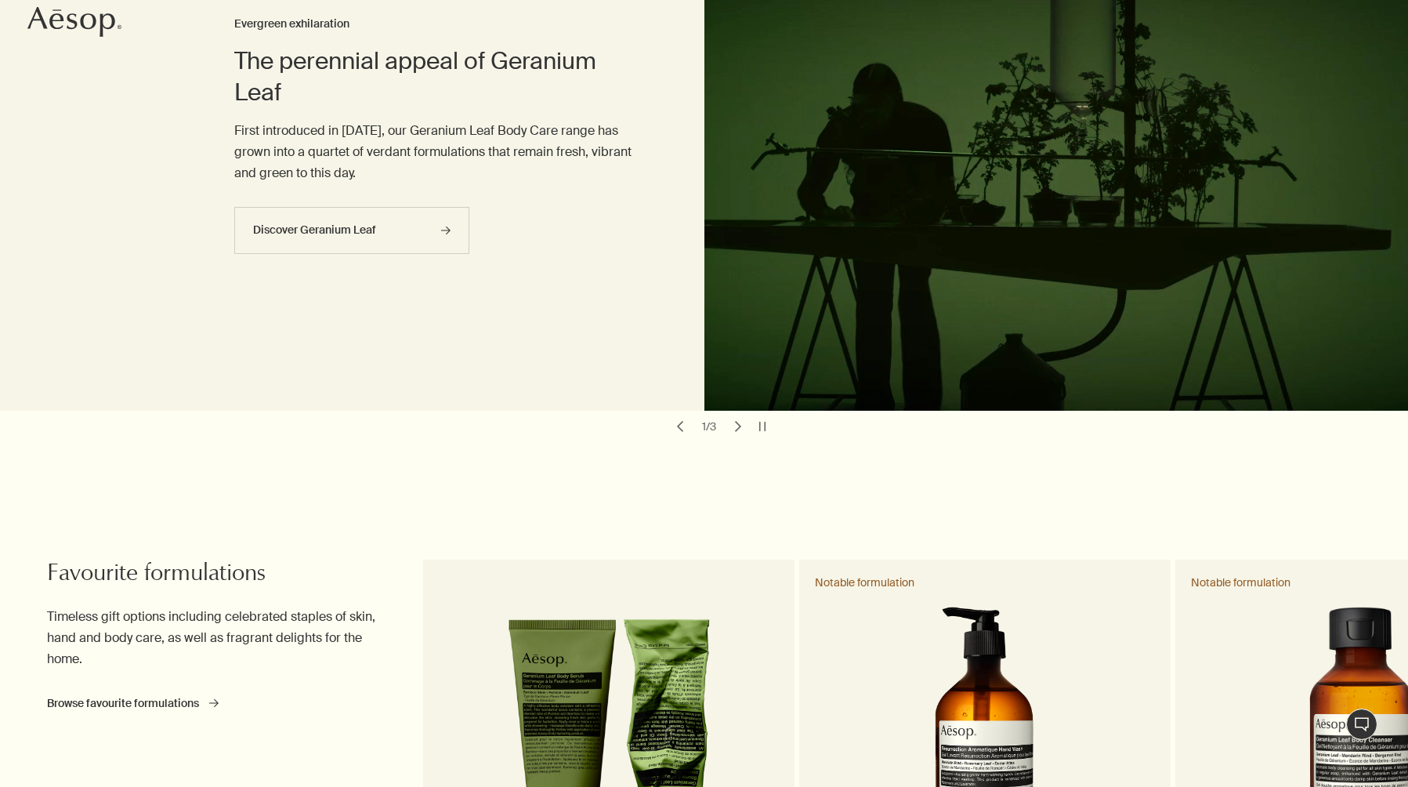
scroll to position [31, 0]
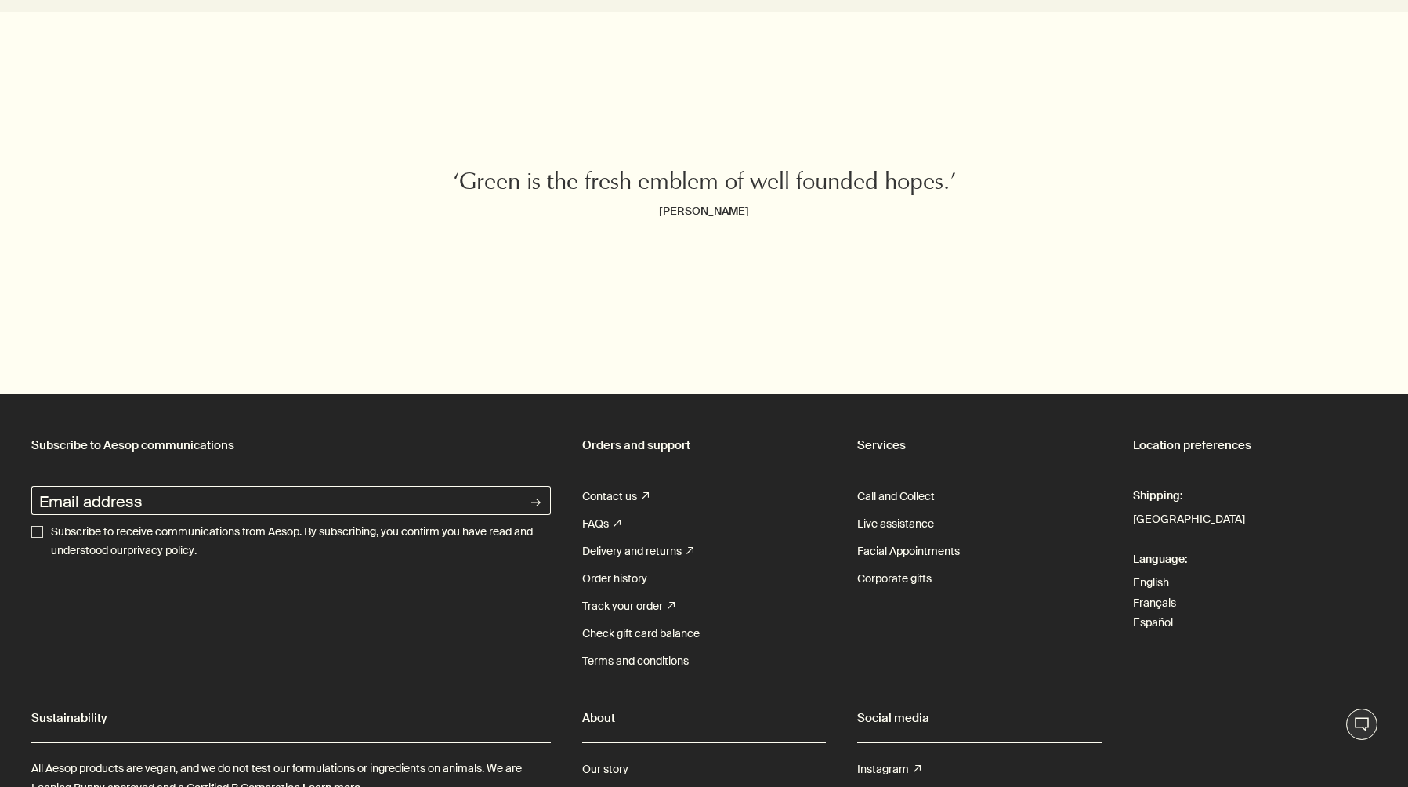
scroll to position [5712, 0]
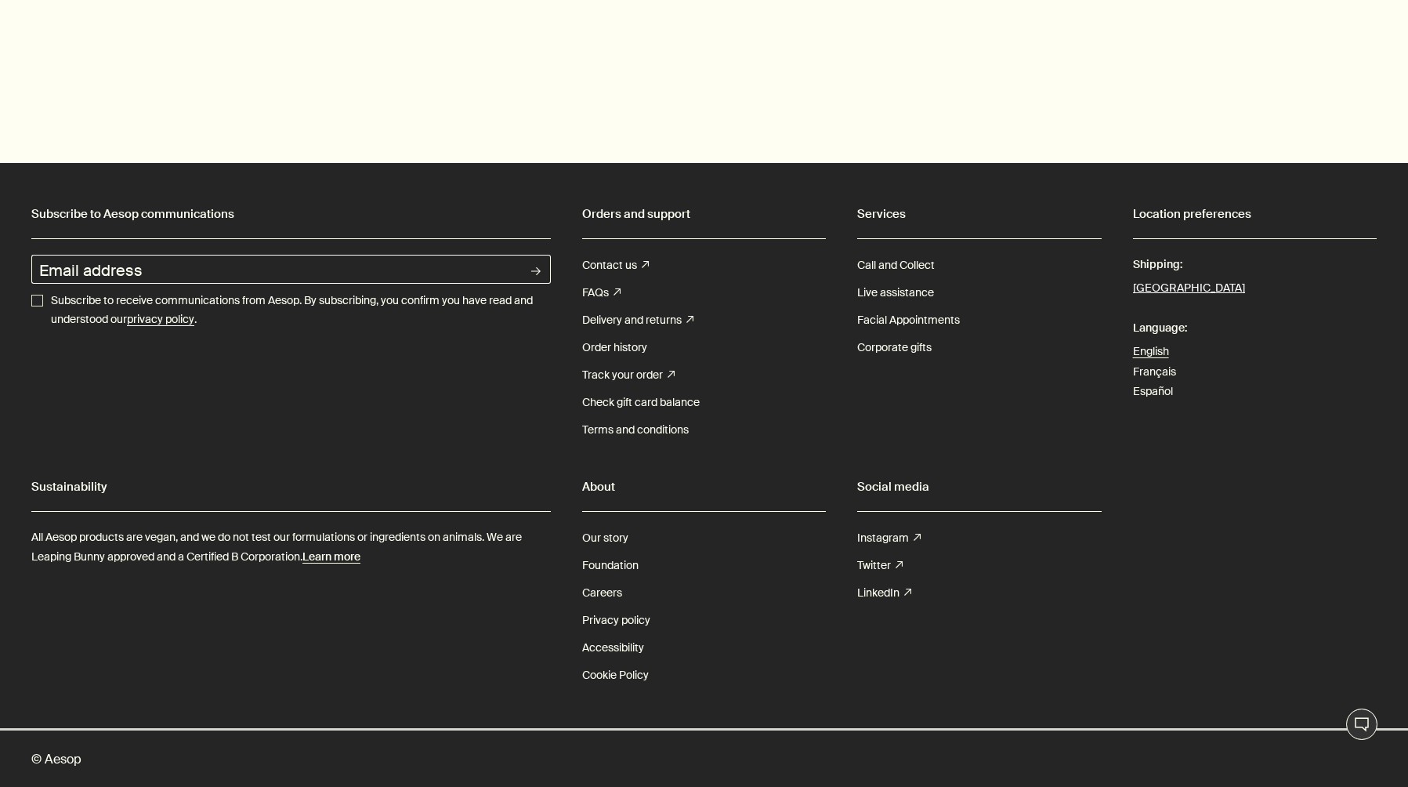
click at [1148, 290] on button "[GEOGRAPHIC_DATA]" at bounding box center [1189, 288] width 112 height 20
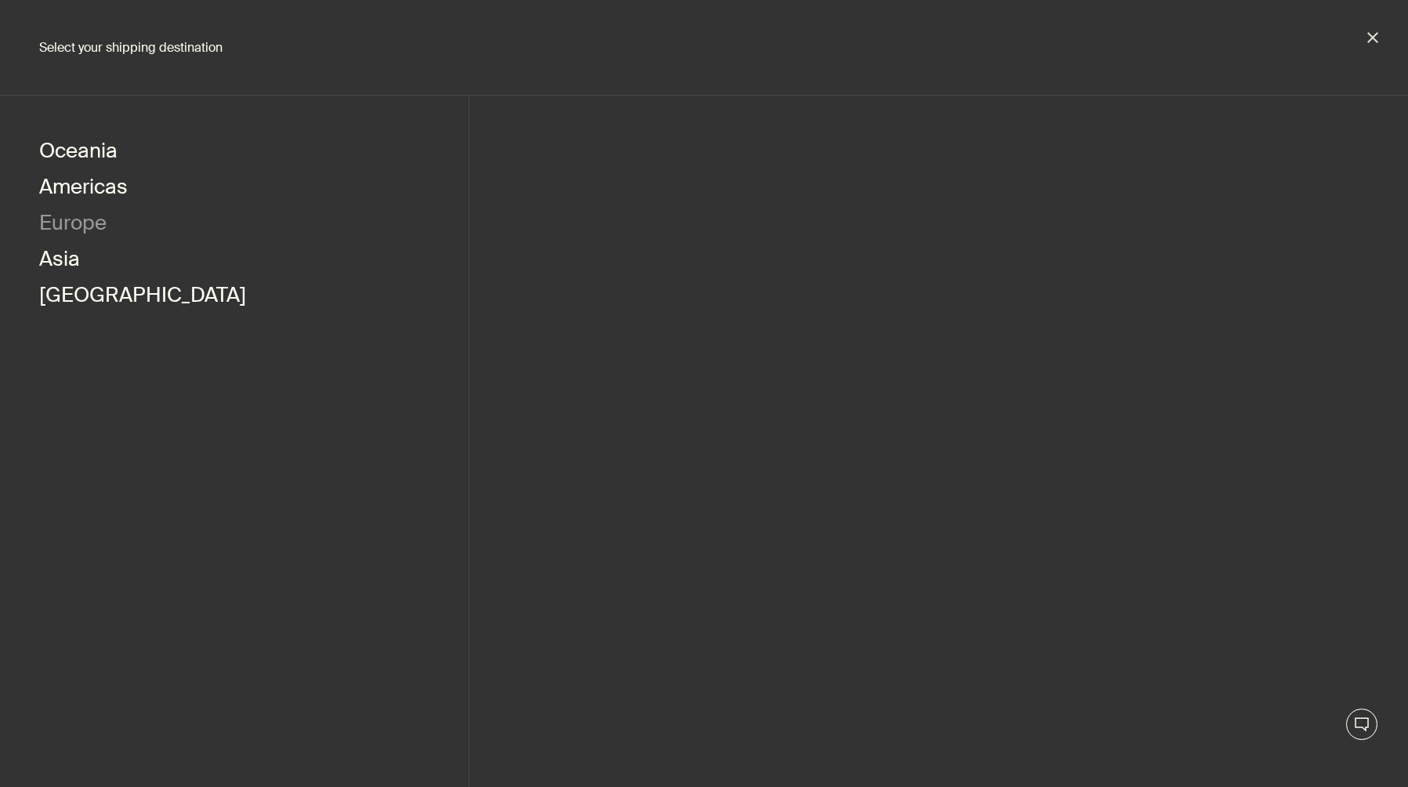
click at [91, 224] on button "Europe" at bounding box center [72, 225] width 67 height 36
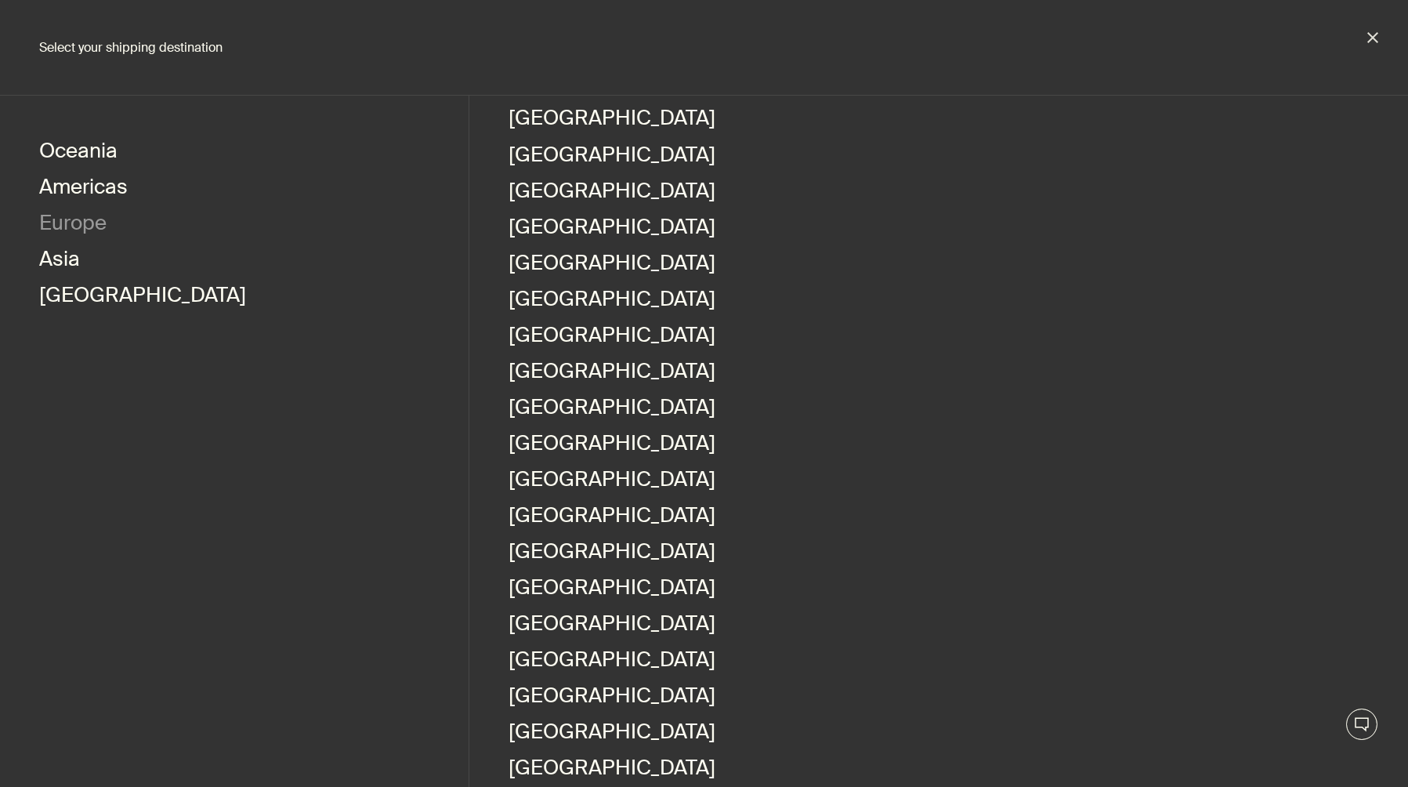
scroll to position [614, 0]
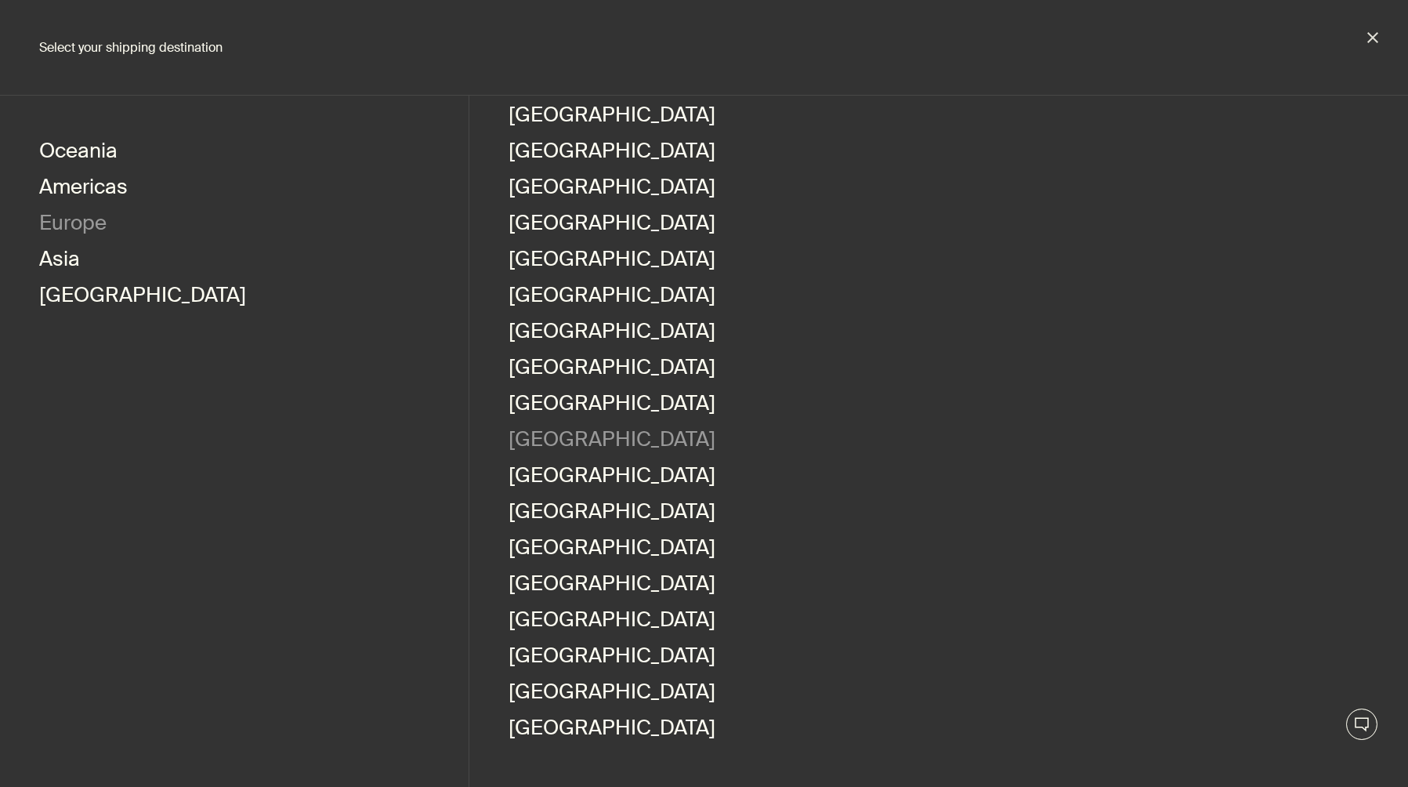
click at [545, 451] on link "Portugal" at bounding box center [612, 441] width 207 height 36
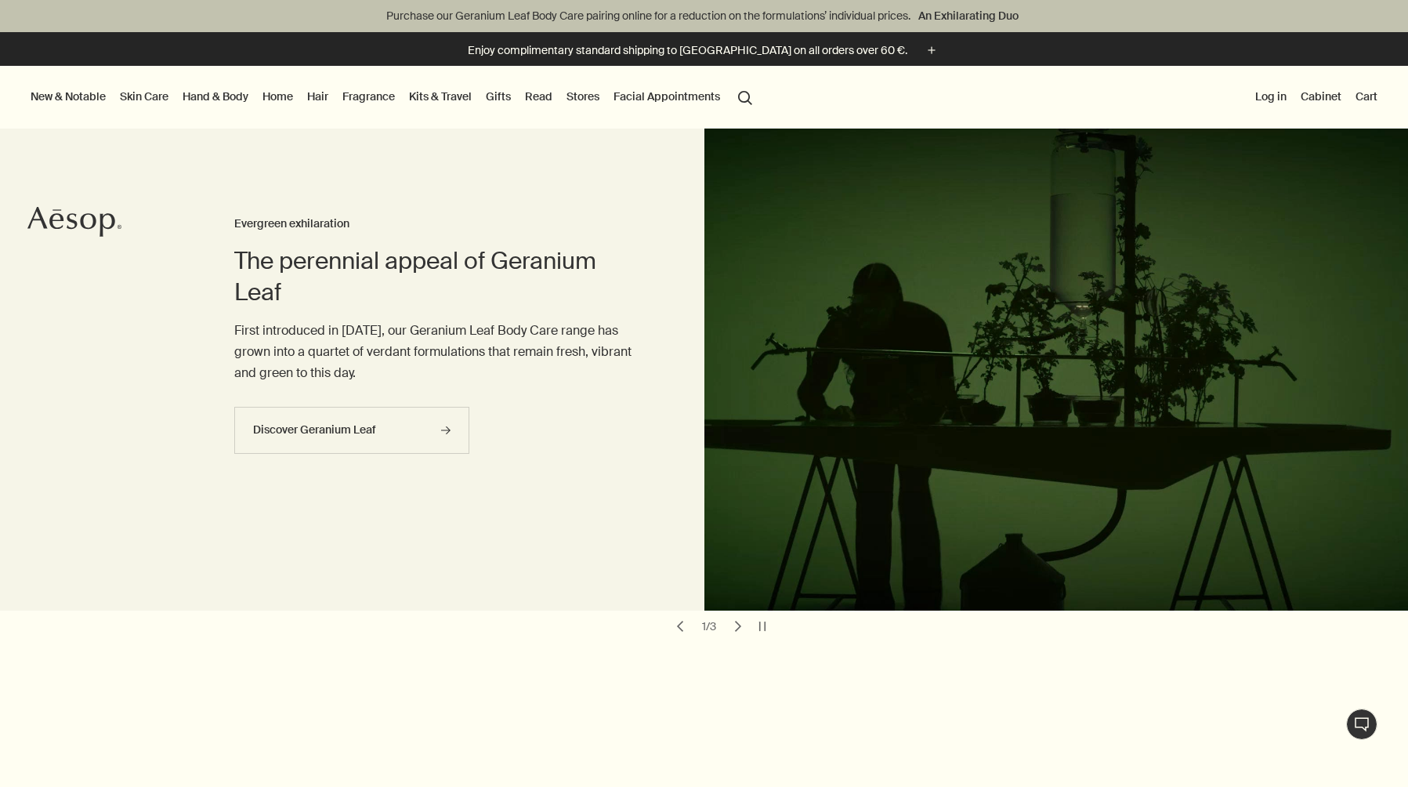
click at [208, 95] on link "Hand & Body" at bounding box center [215, 96] width 72 height 20
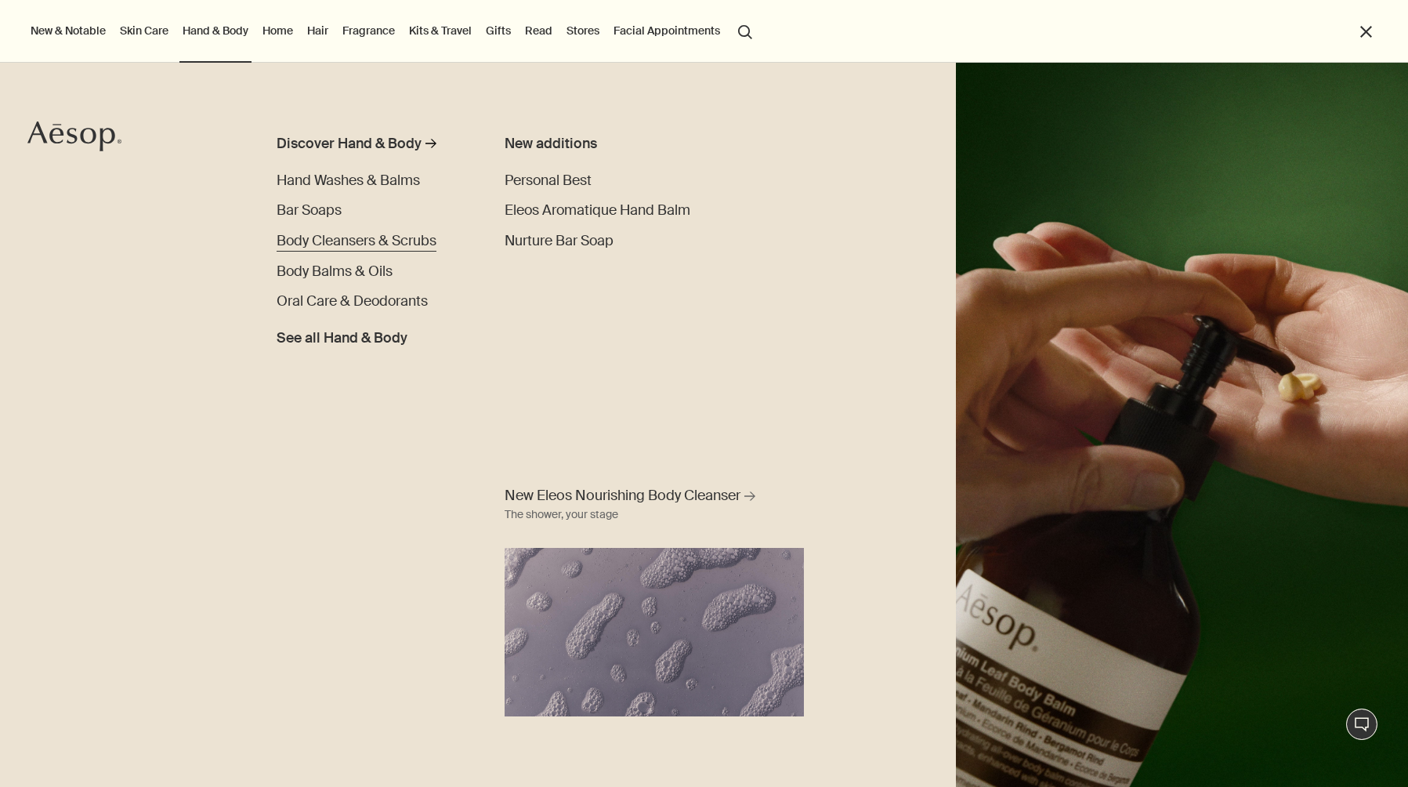
click at [321, 245] on span "Body Cleansers & Scrubs" at bounding box center [357, 240] width 160 height 19
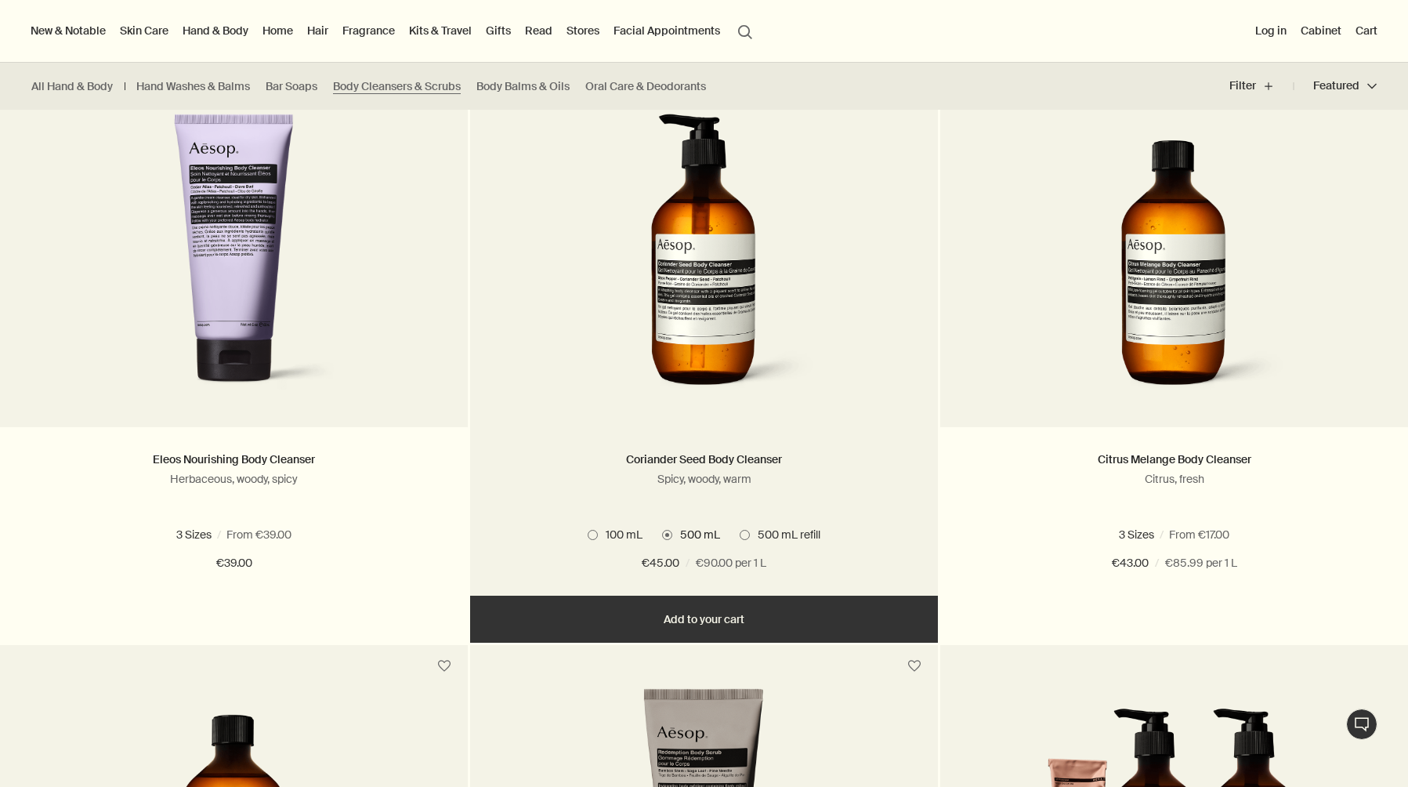
scroll to position [1043, 0]
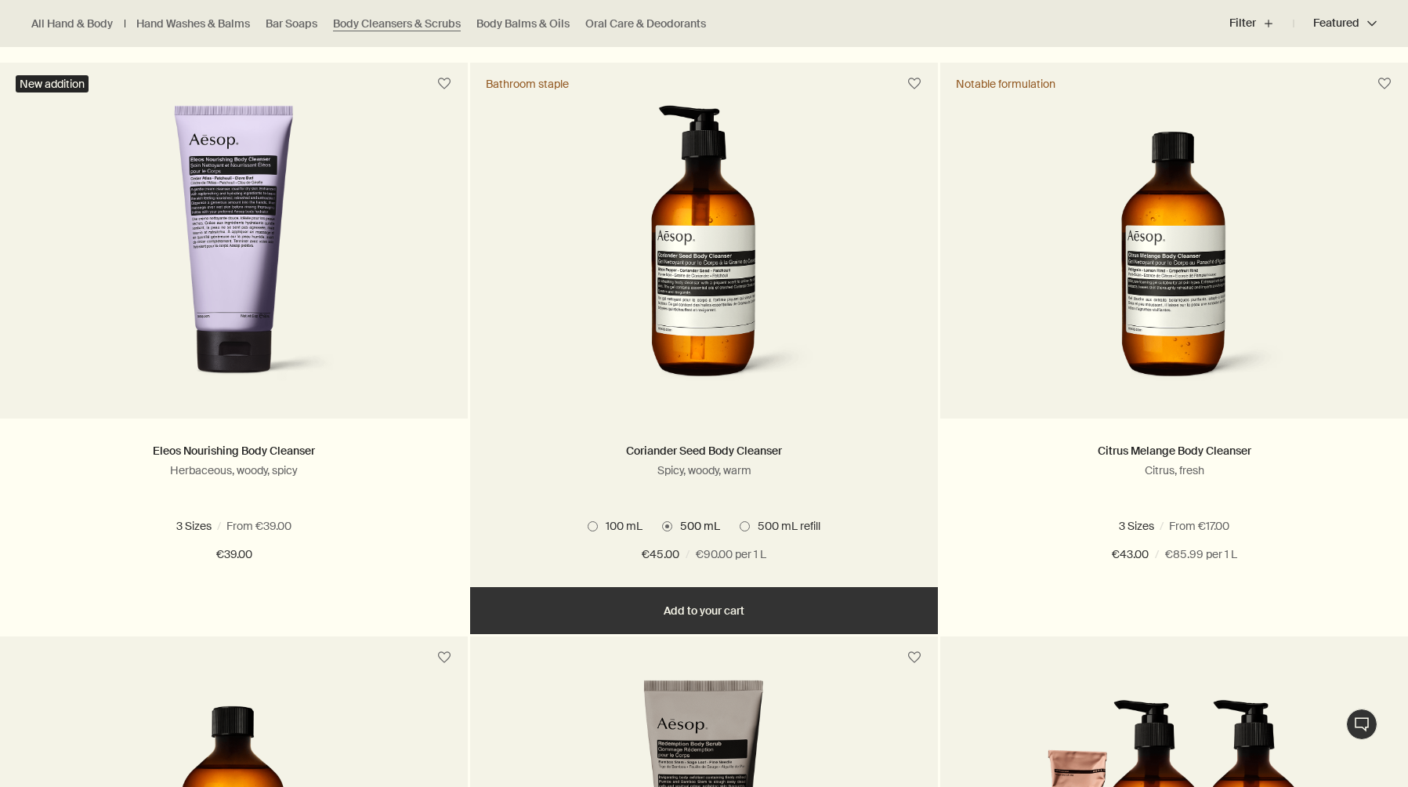
click at [698, 617] on button "Add Add to your cart" at bounding box center [704, 610] width 468 height 47
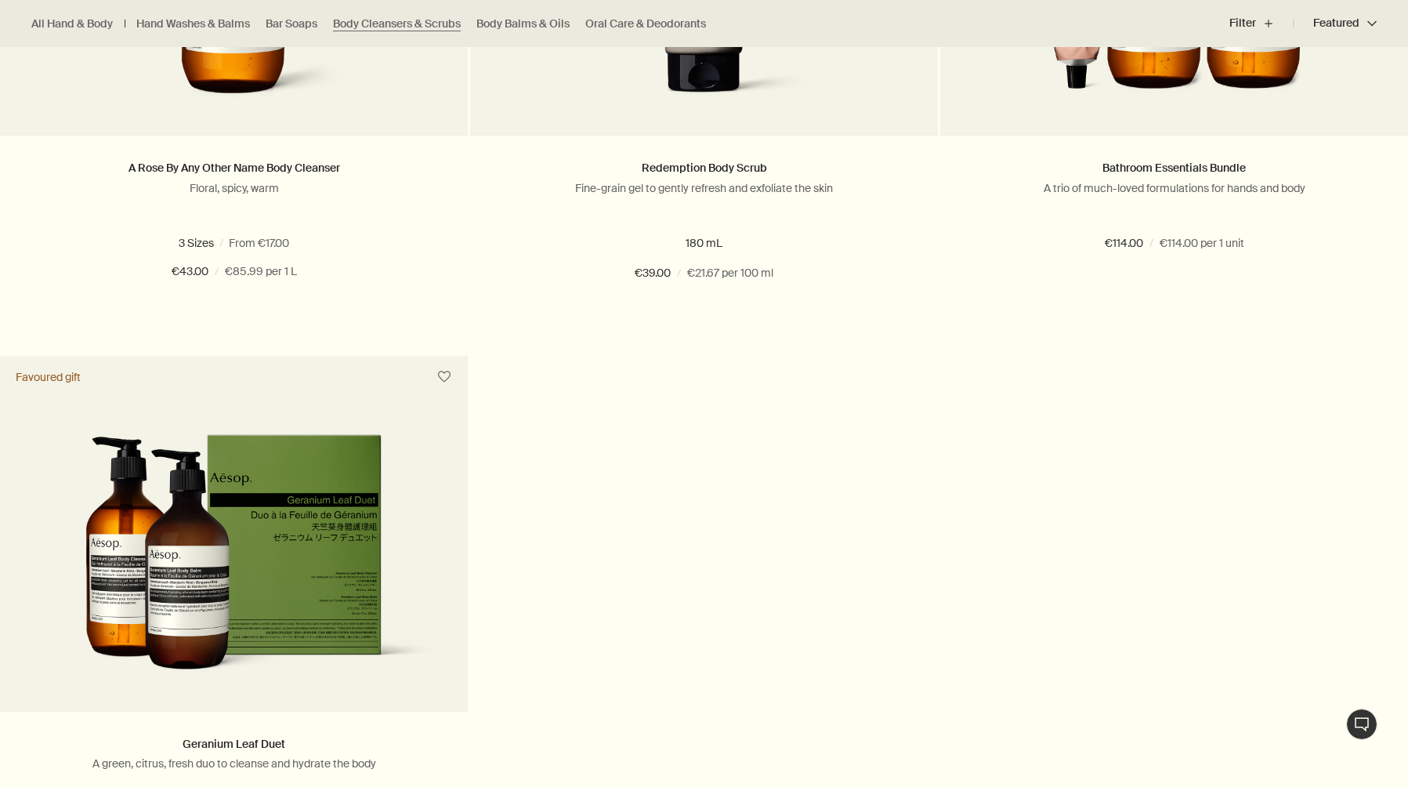
scroll to position [1940, 0]
